Goal: Use online tool/utility: Utilize a website feature to perform a specific function

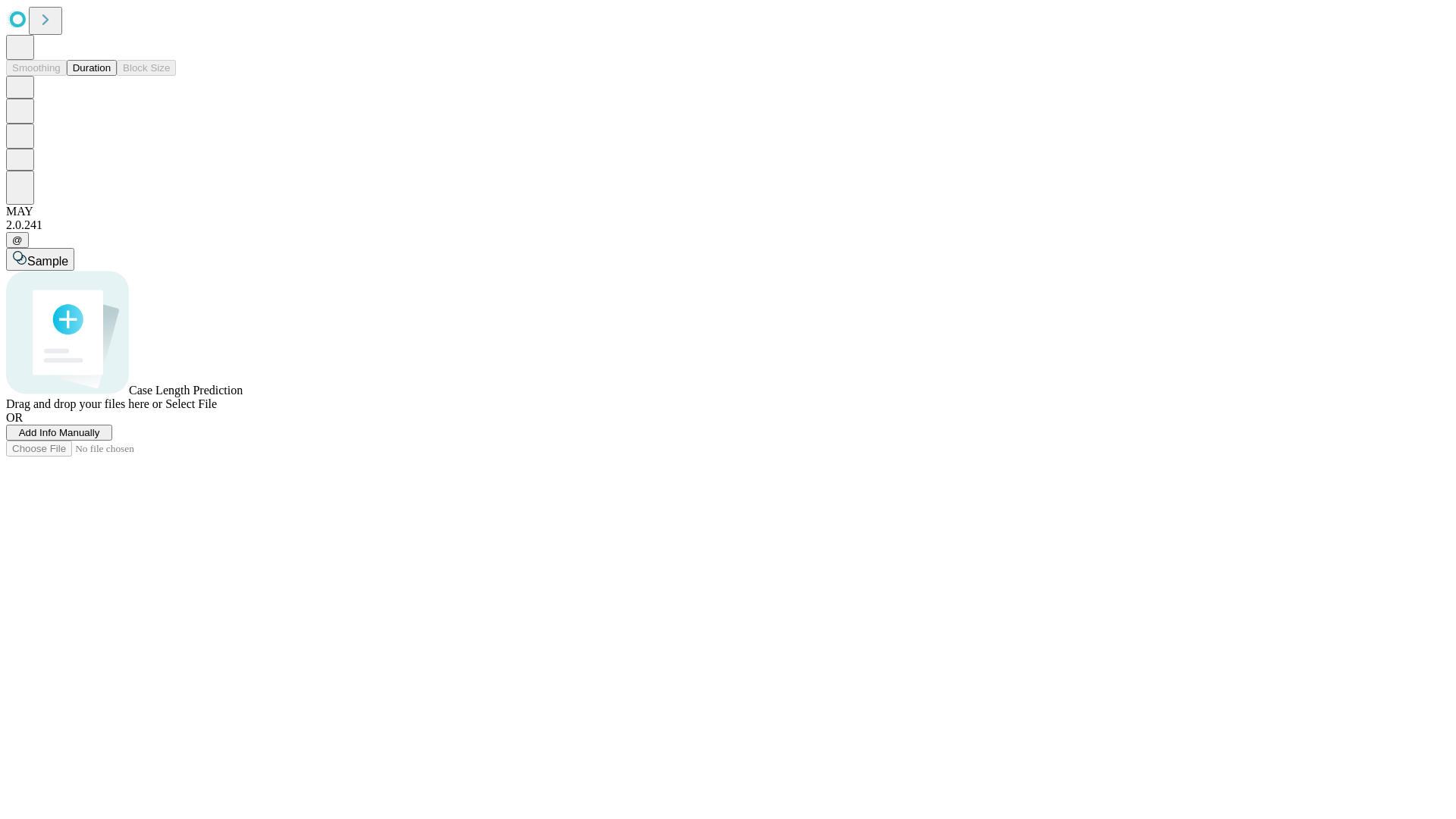
click at [110, 76] on button "Duration" at bounding box center [92, 67] width 50 height 16
click at [100, 438] on span "Add Info Manually" at bounding box center [59, 433] width 81 height 11
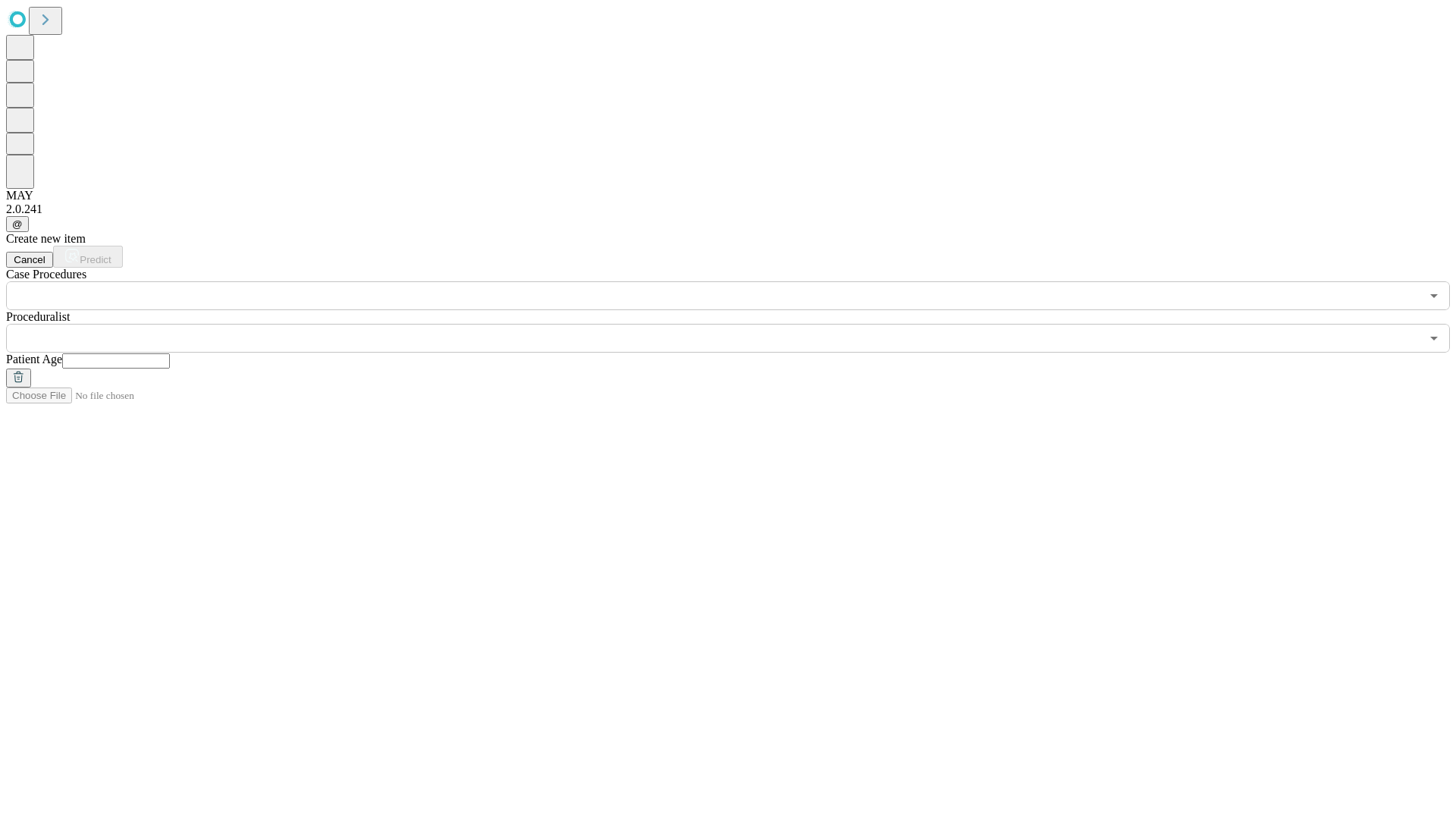
click at [170, 353] on input "text" at bounding box center [116, 361] width 108 height 15
type input "**"
click at [738, 324] on input "text" at bounding box center [712, 338] width 1414 height 29
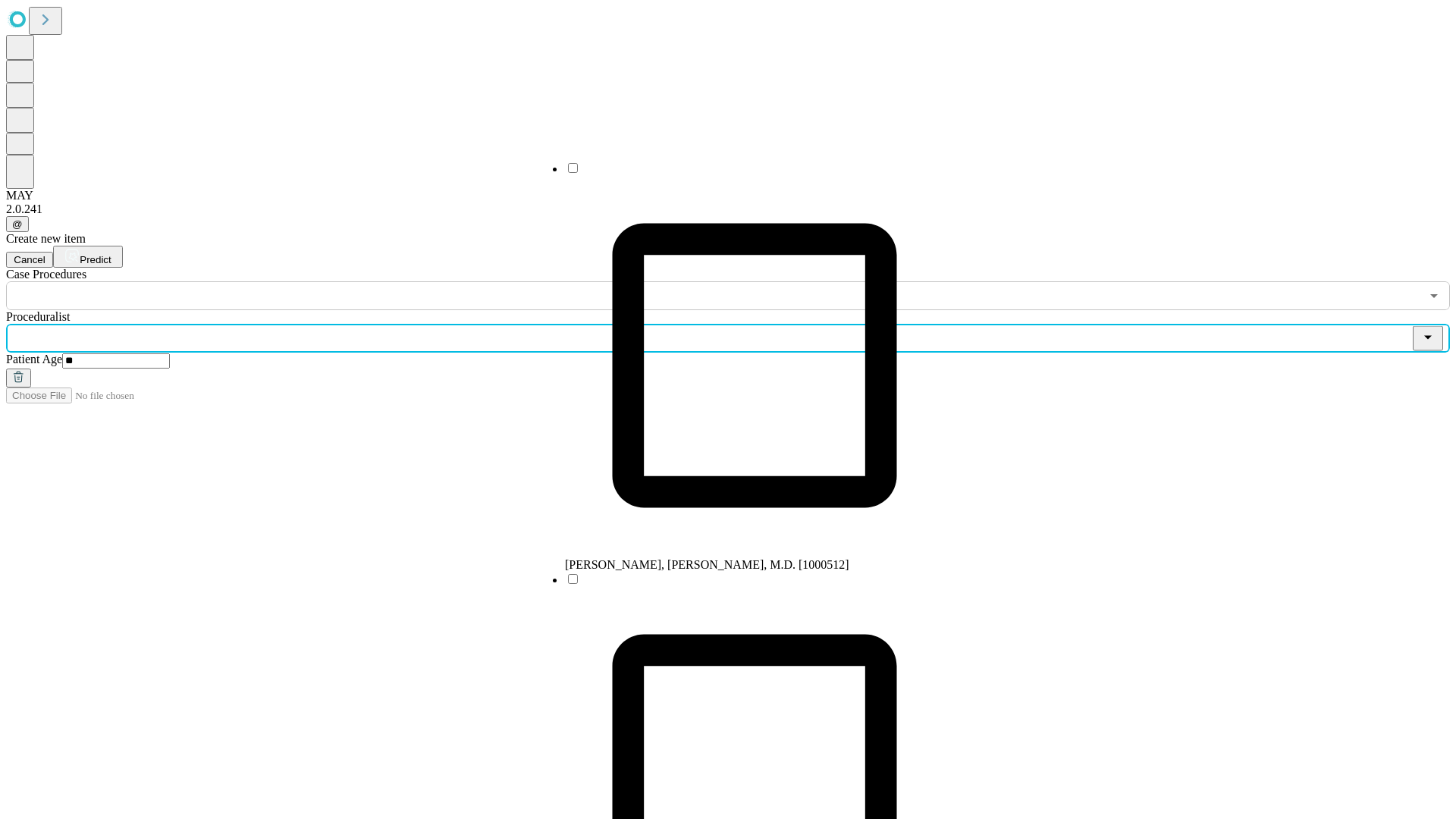
click at [739, 174] on li "[PERSON_NAME], [PERSON_NAME], M.D. [1000512]" at bounding box center [753, 366] width 379 height 411
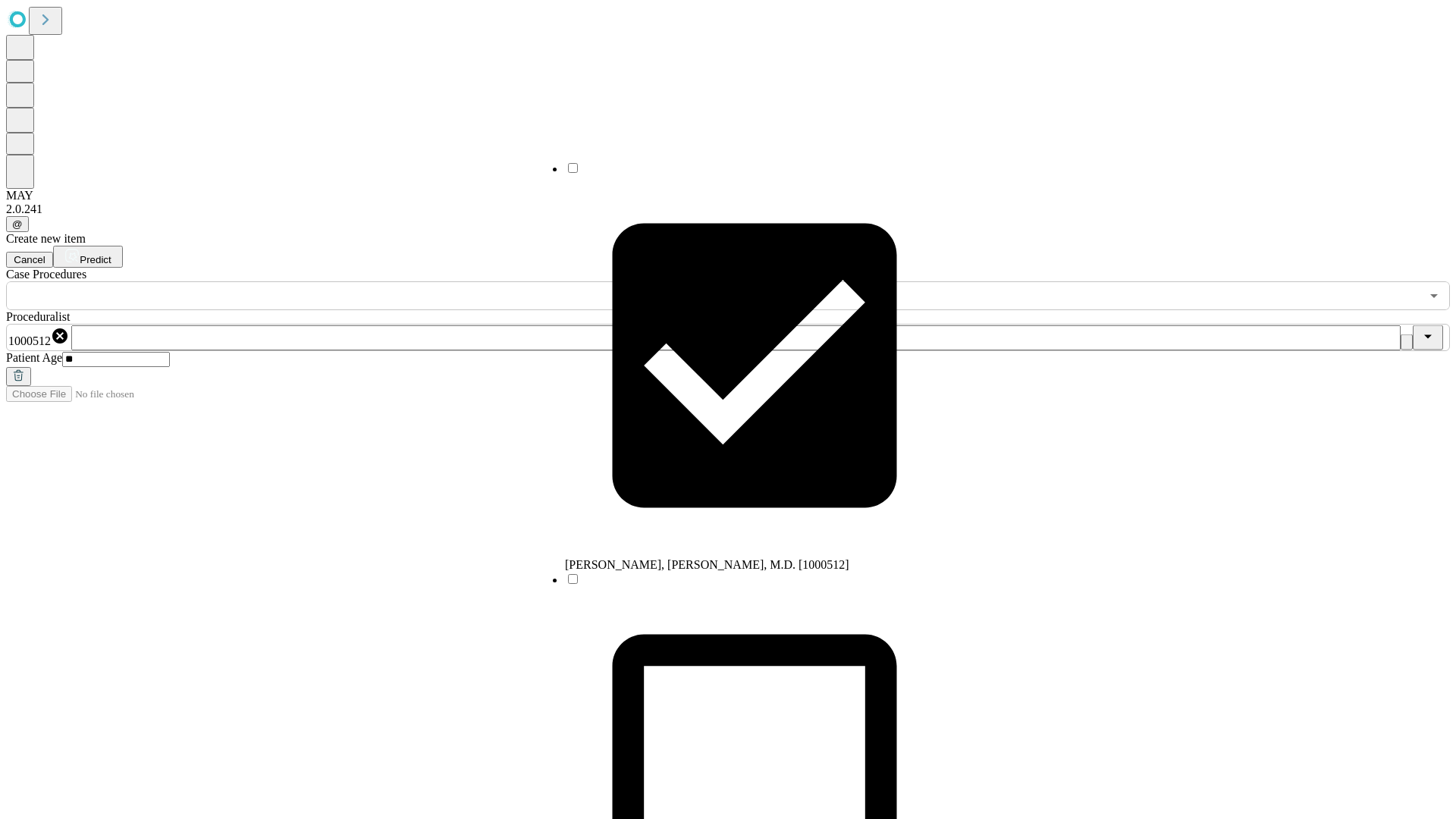
click at [318, 282] on input "text" at bounding box center [712, 296] width 1414 height 29
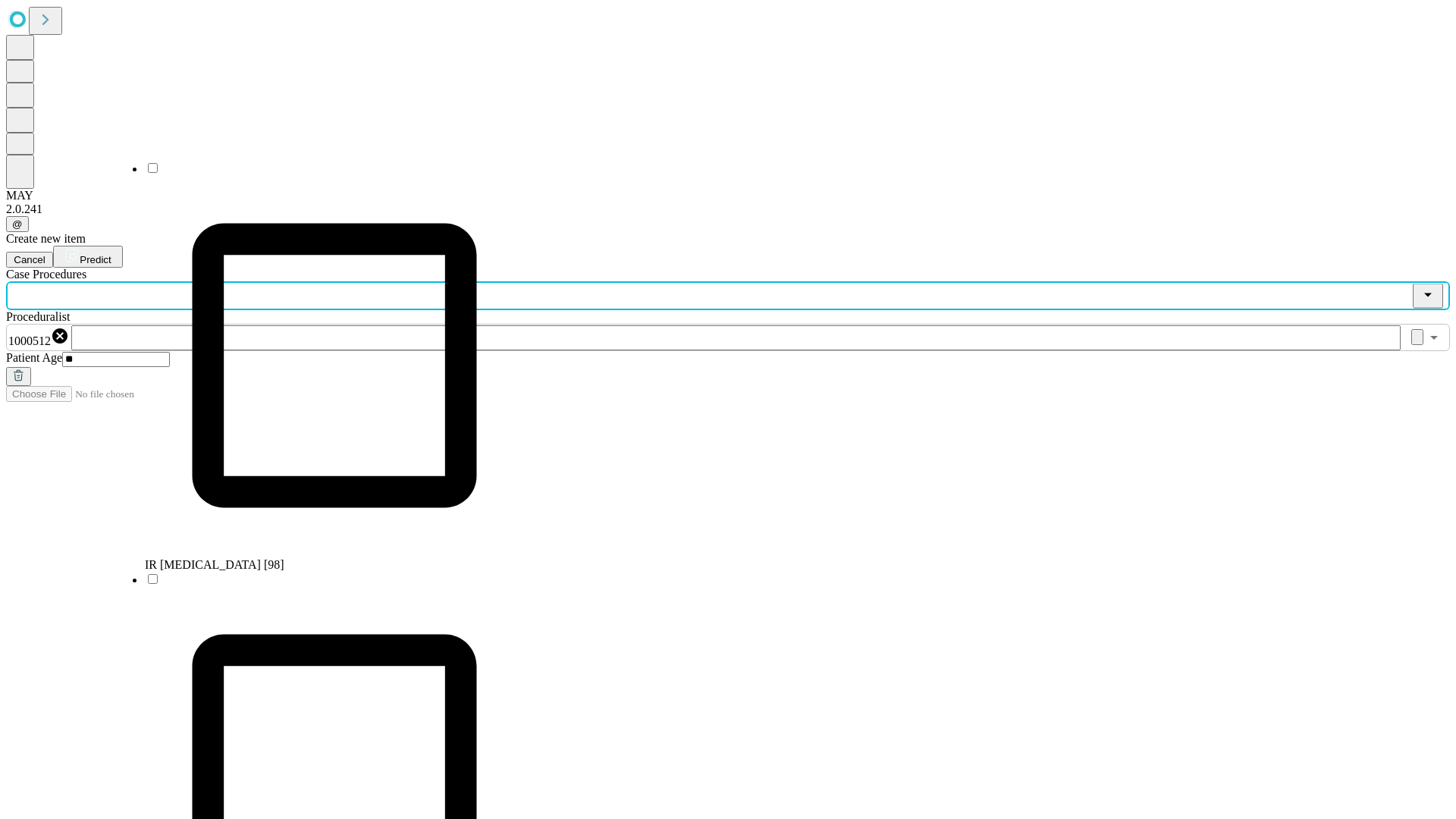
click at [319, 174] on li "IR [MEDICAL_DATA] [98]" at bounding box center [333, 366] width 379 height 411
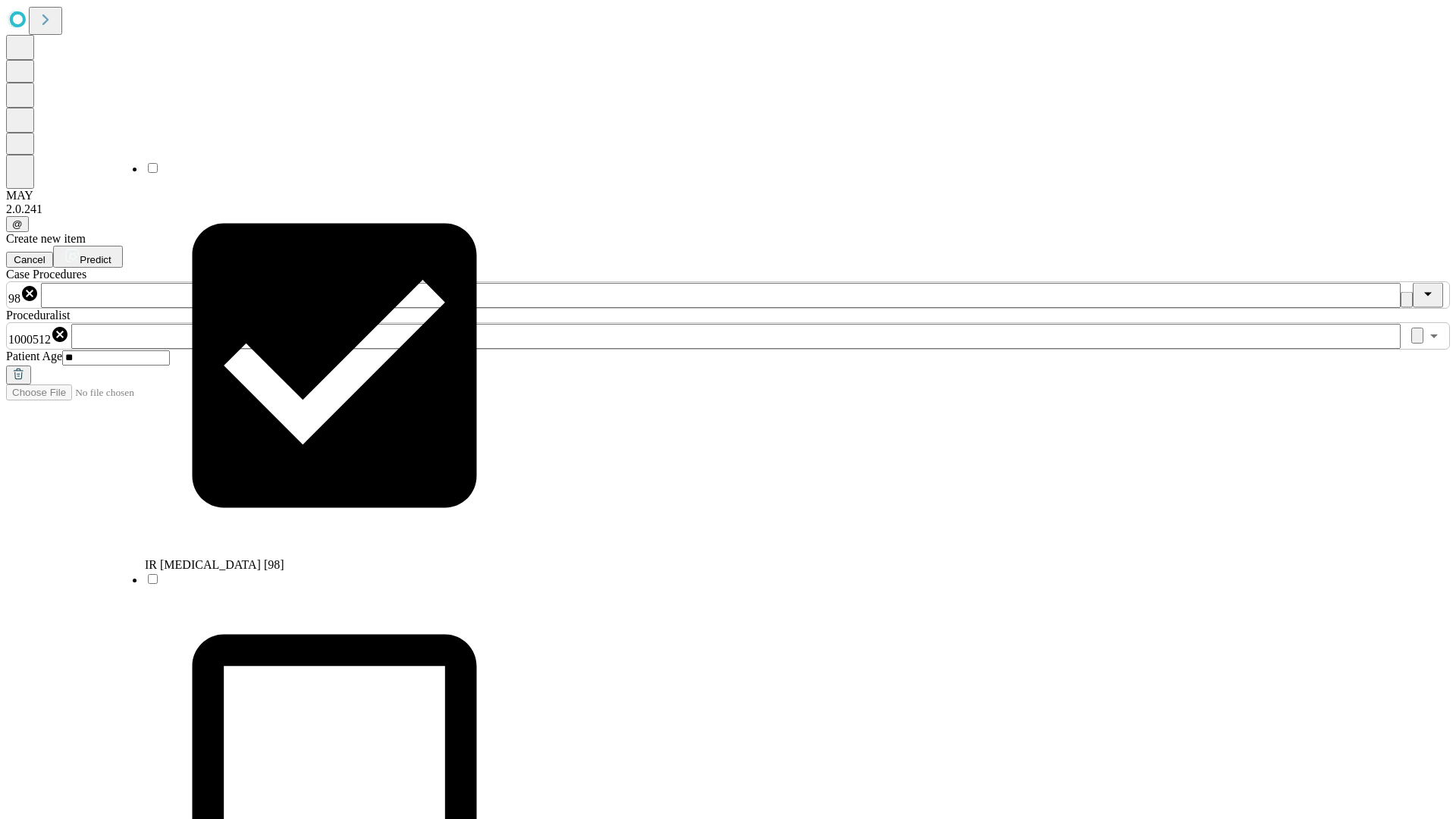
click at [110, 254] on span "Predict" at bounding box center [94, 260] width 31 height 11
